Goal: Task Accomplishment & Management: Use online tool/utility

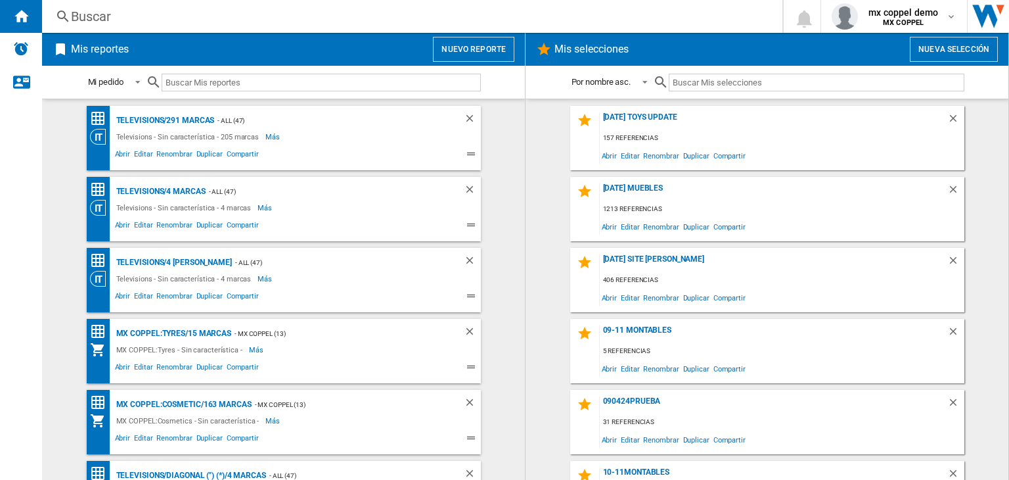
click at [471, 48] on button "Nuevo reporte" at bounding box center [473, 49] width 81 height 25
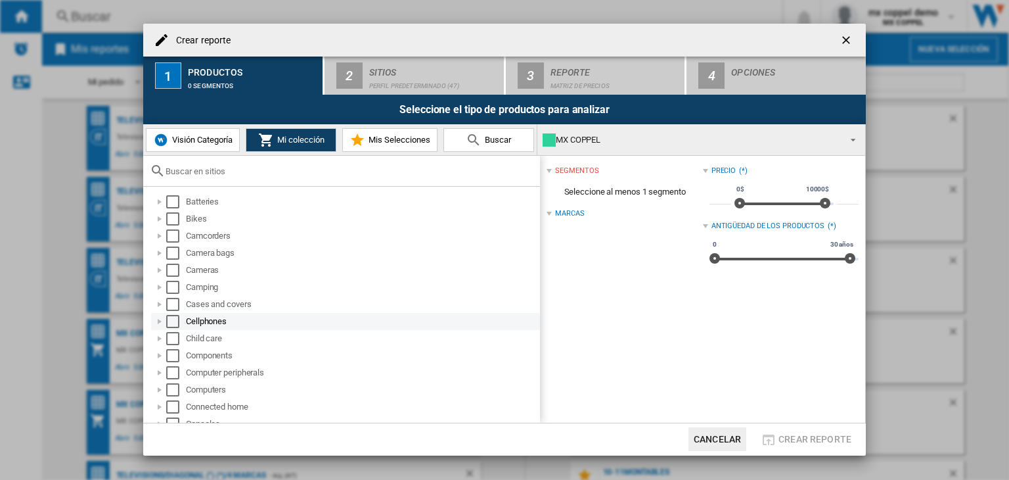
click at [172, 323] on div "Select" at bounding box center [172, 321] width 13 height 13
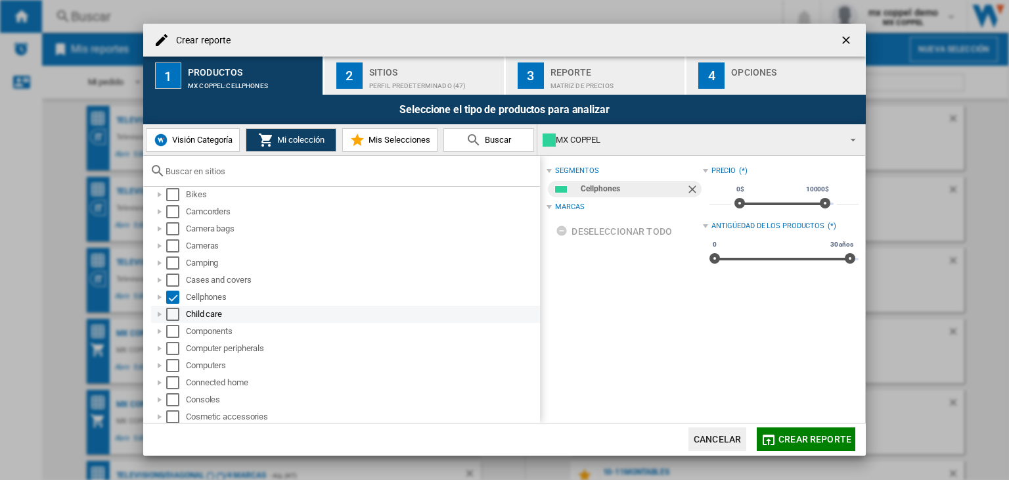
scroll to position [66, 0]
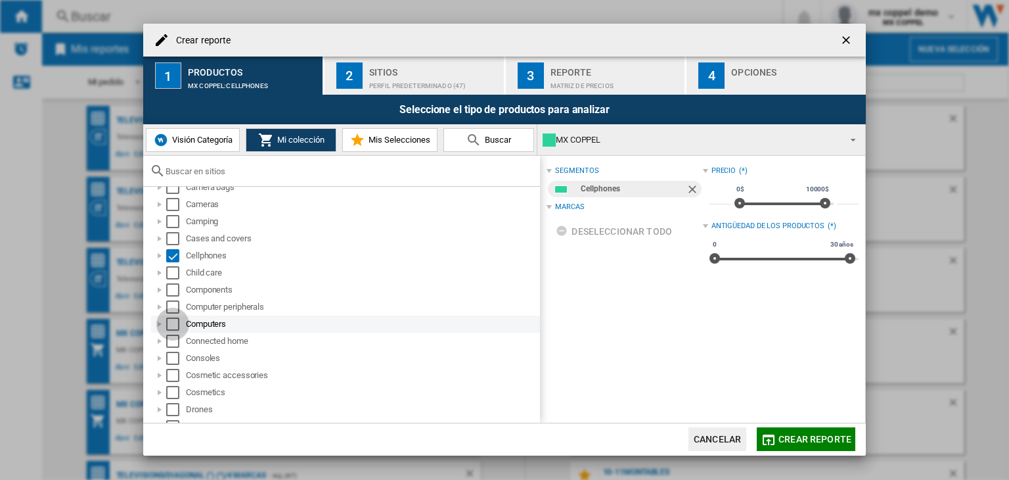
click at [174, 324] on div "Select" at bounding box center [172, 323] width 13 height 13
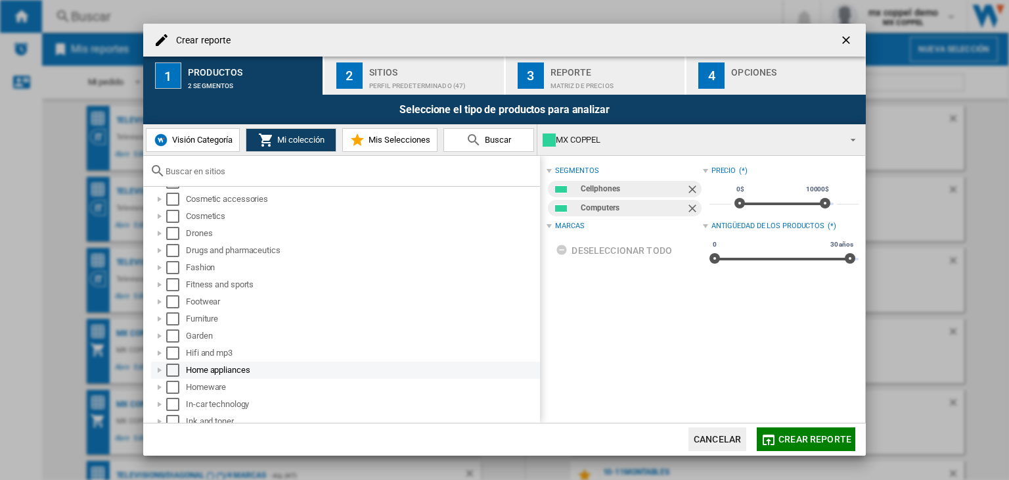
scroll to position [263, 0]
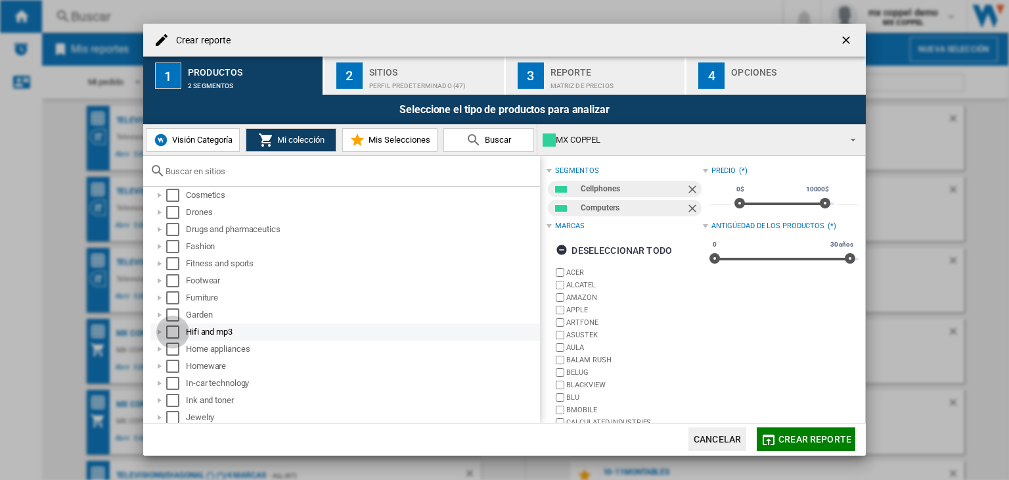
click at [172, 329] on div "Select" at bounding box center [172, 331] width 13 height 13
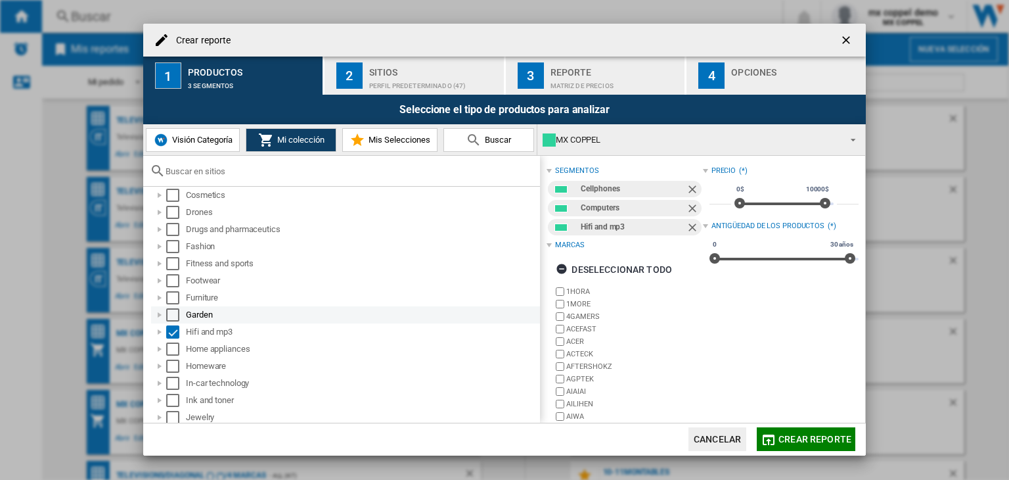
scroll to position [0, 0]
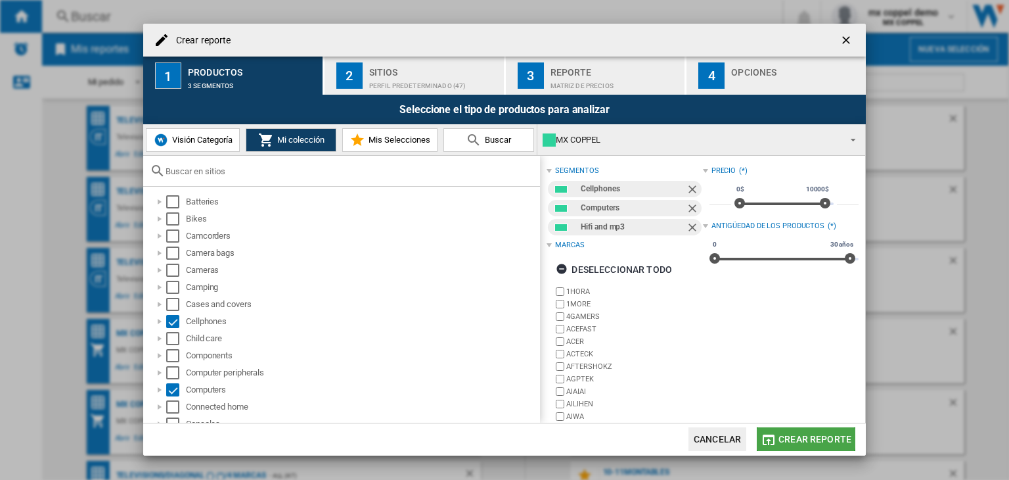
click at [781, 435] on span "Crear reporte" at bounding box center [815, 439] width 73 height 11
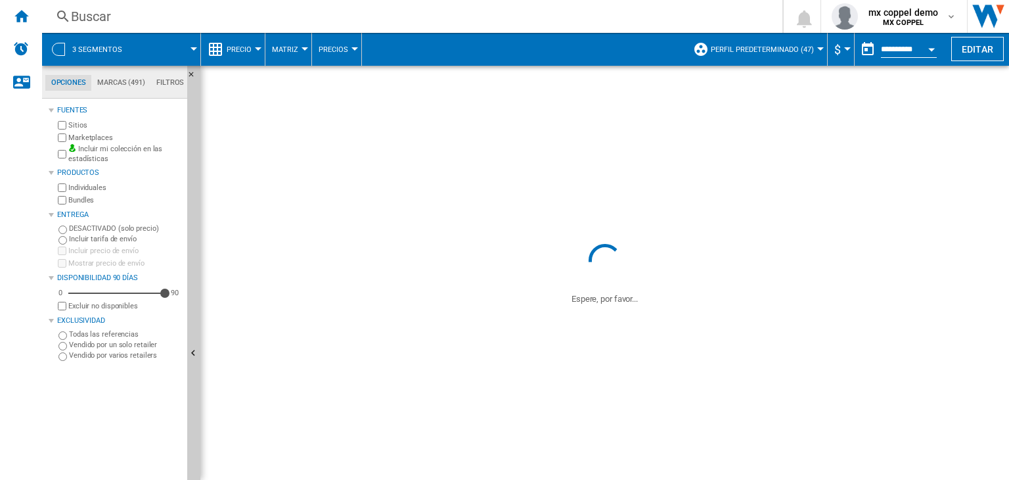
click at [771, 47] on span "Perfil predeterminado (47)" at bounding box center [762, 49] width 103 height 9
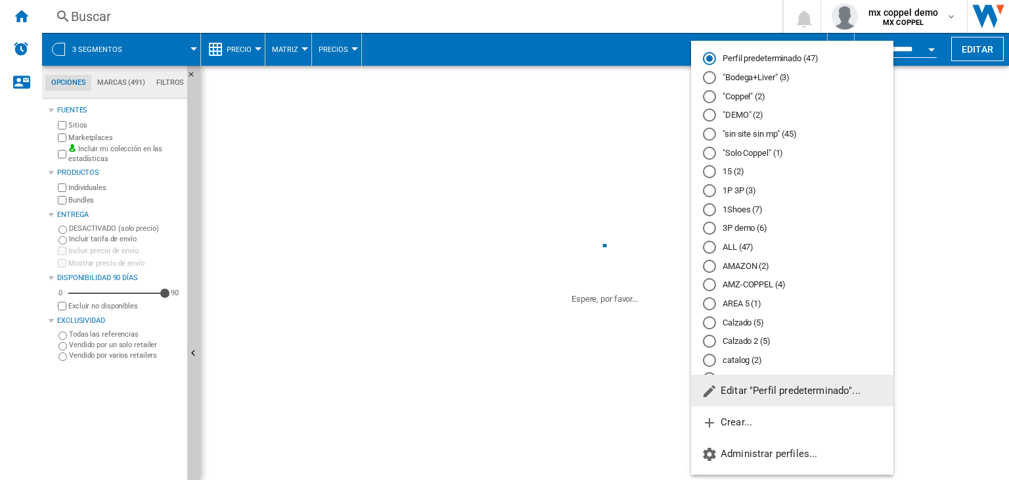
click at [923, 22] on md-backdrop at bounding box center [504, 240] width 1009 height 480
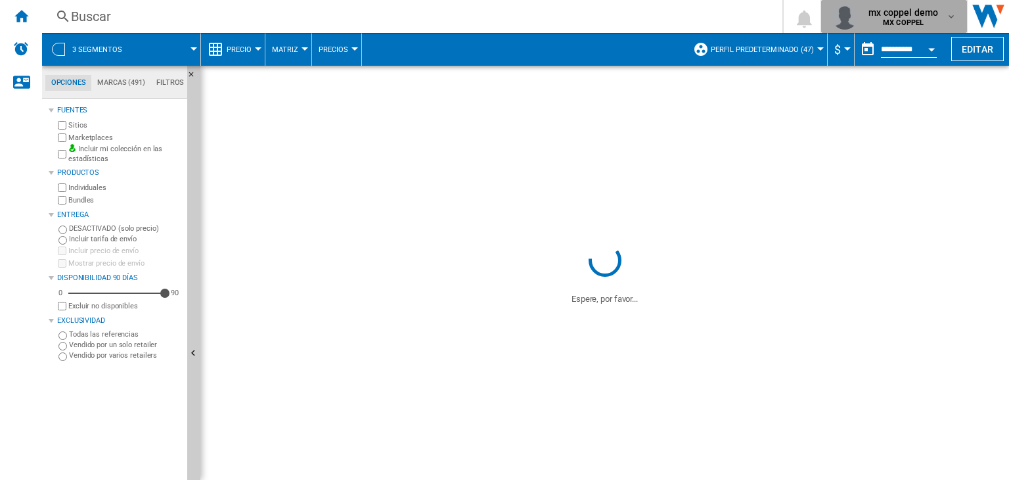
click at [923, 24] on b "MX COPPEL" at bounding box center [903, 22] width 41 height 9
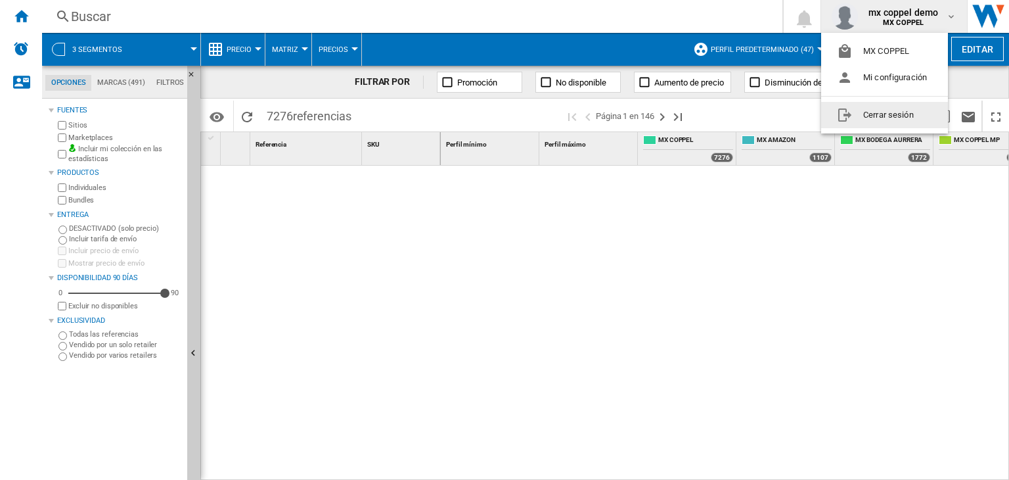
click at [881, 111] on button "Cerrar sesión" at bounding box center [884, 115] width 127 height 26
